Goal: Transaction & Acquisition: Download file/media

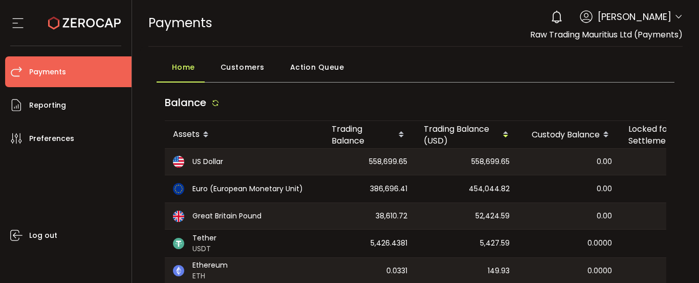
click at [675, 13] on icon at bounding box center [679, 17] width 8 height 8
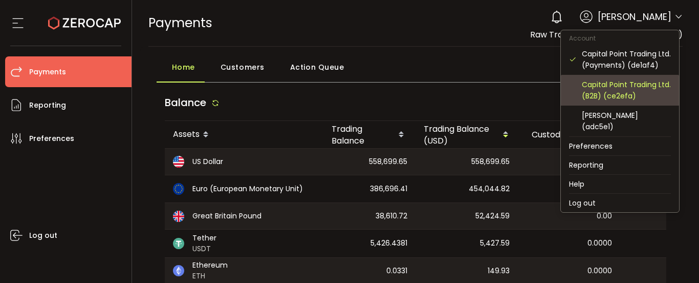
click at [608, 95] on div "Capital Point Trading Ltd. (B2B) (ce2efa)" at bounding box center [626, 90] width 89 height 23
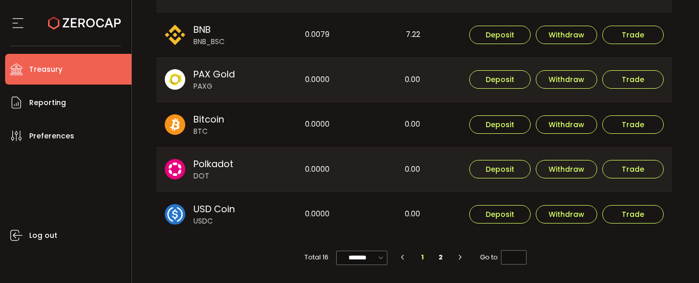
scroll to position [411, 0]
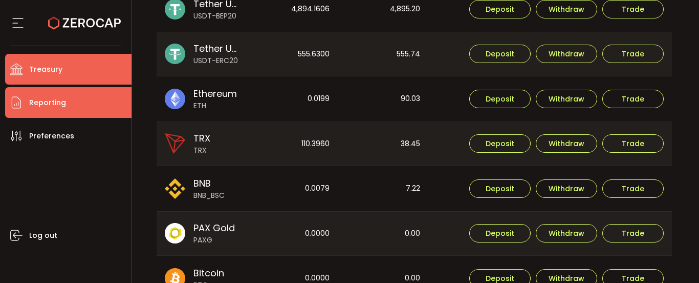
click at [76, 105] on li "Reporting" at bounding box center [68, 102] width 126 height 31
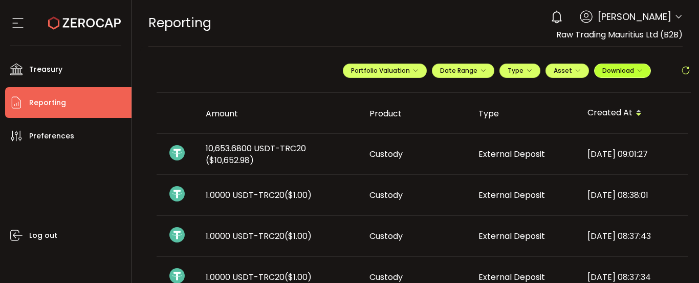
click at [616, 72] on span "Download" at bounding box center [622, 70] width 40 height 9
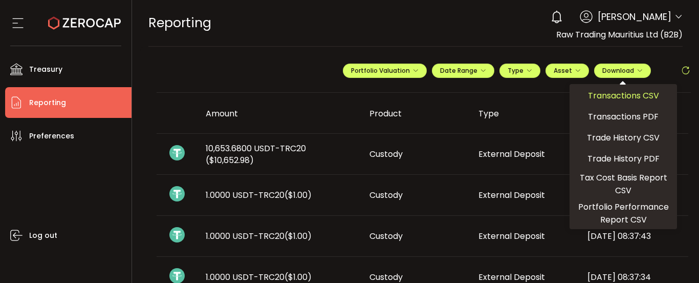
click at [620, 95] on span "Transactions CSV" at bounding box center [623, 95] width 71 height 13
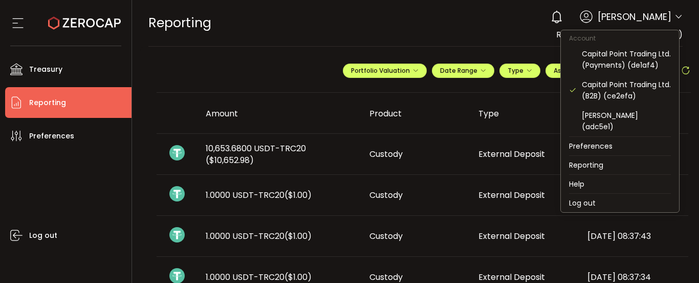
click at [675, 16] on icon at bounding box center [679, 17] width 8 height 8
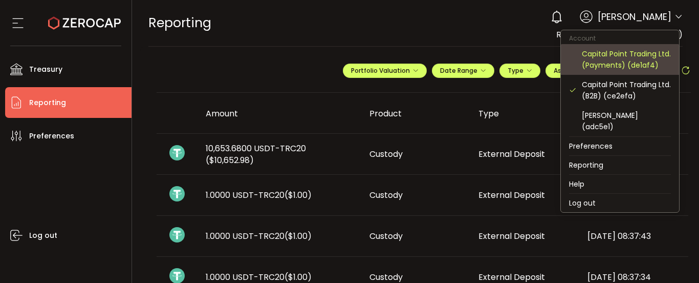
click at [646, 65] on div "Capital Point Trading Ltd. (Payments) (de1af4)" at bounding box center [626, 59] width 89 height 23
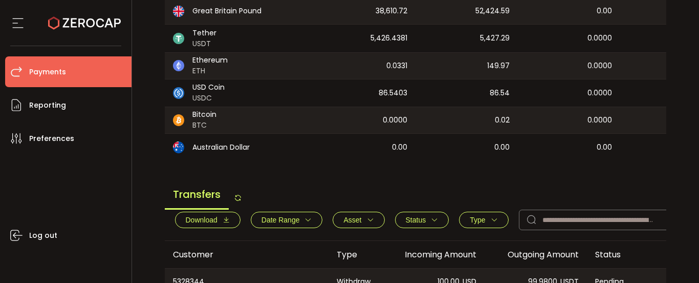
scroll to position [256, 0]
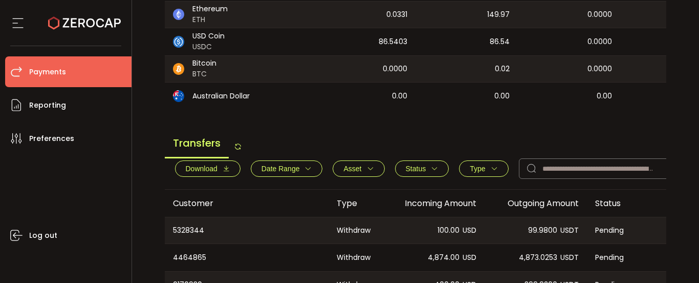
click at [213, 172] on span "Download" at bounding box center [202, 168] width 32 height 8
